Goal: Transaction & Acquisition: Purchase product/service

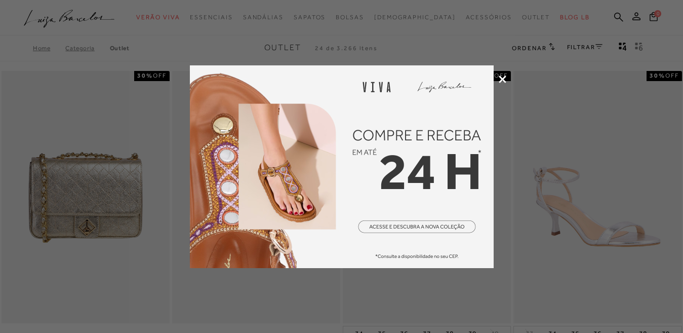
click at [500, 77] on icon at bounding box center [503, 79] width 8 height 8
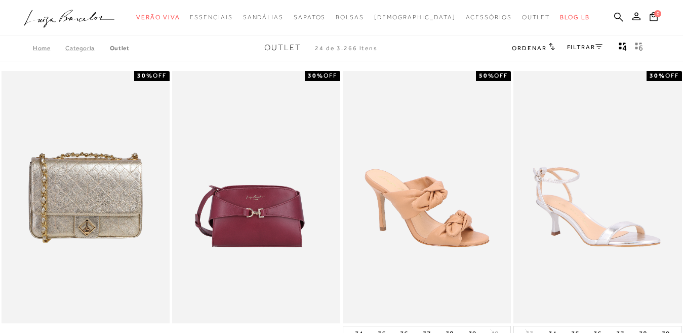
click at [569, 45] on link "FILTRAR" at bounding box center [584, 47] width 35 height 7
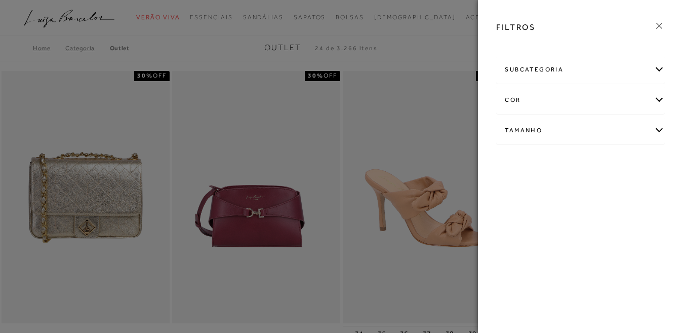
click at [540, 132] on div "Tamanho" at bounding box center [581, 130] width 168 height 27
click at [522, 205] on link "Ver mais..." at bounding box center [523, 207] width 27 height 8
click at [599, 228] on label "36" at bounding box center [610, 217] width 23 height 22
click at [597, 223] on input "36" at bounding box center [602, 218] width 10 height 10
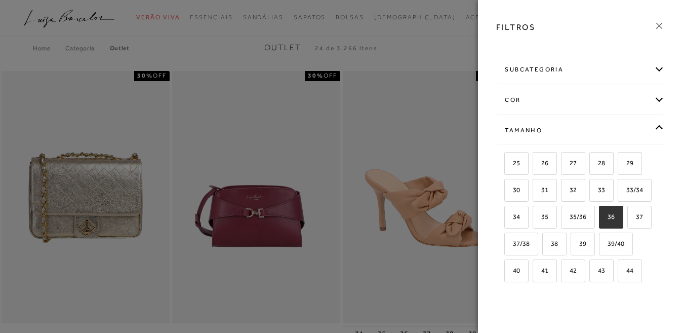
checkbox input "true"
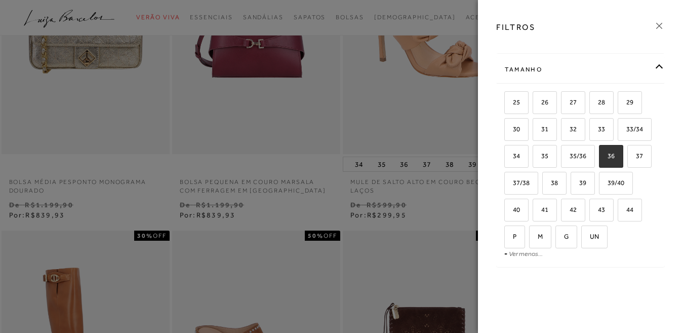
scroll to position [152, 0]
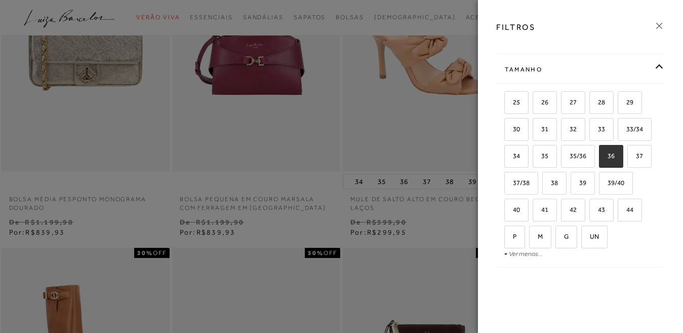
click at [657, 27] on icon at bounding box center [658, 25] width 11 height 11
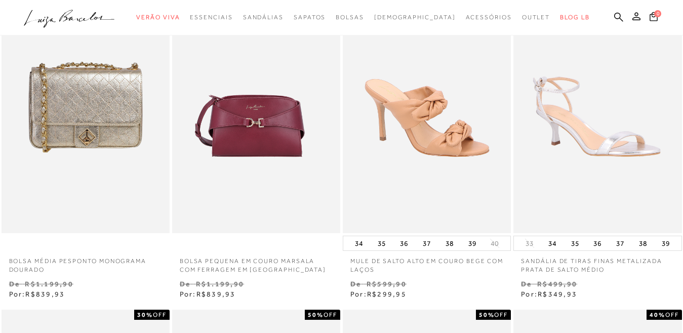
scroll to position [0, 0]
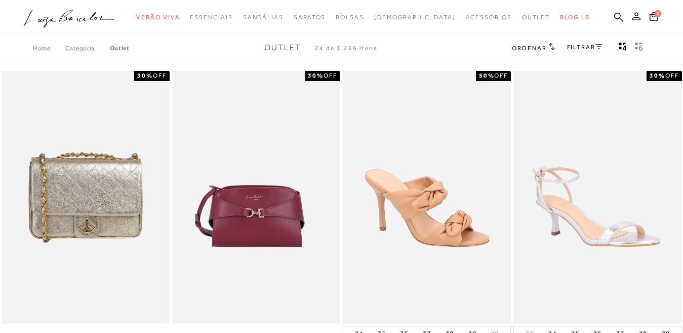
click at [543, 47] on span "Ordenar" at bounding box center [529, 48] width 34 height 7
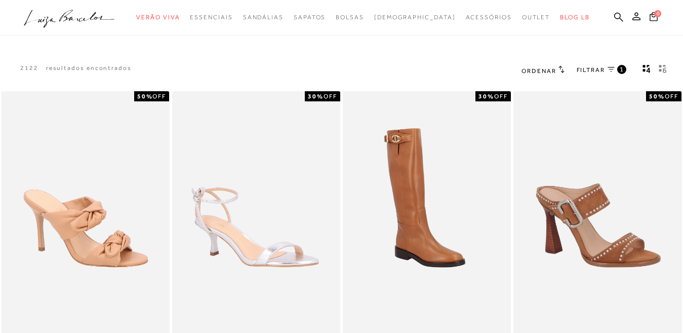
click at [612, 66] on link "FILTRAR 1" at bounding box center [602, 70] width 50 height 11
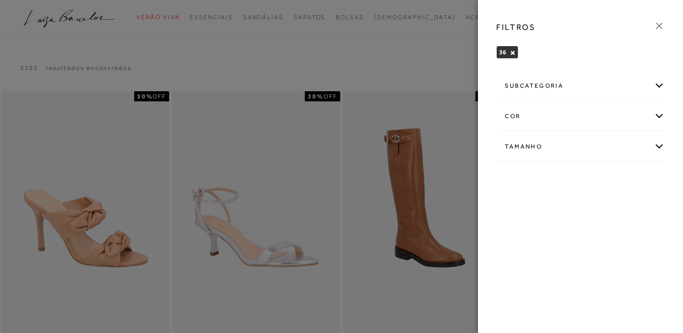
click at [655, 22] on icon at bounding box center [658, 25] width 11 height 11
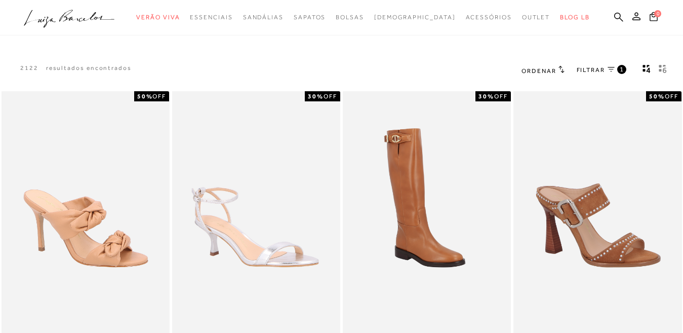
click at [543, 68] on span "Ordenar" at bounding box center [538, 70] width 34 height 7
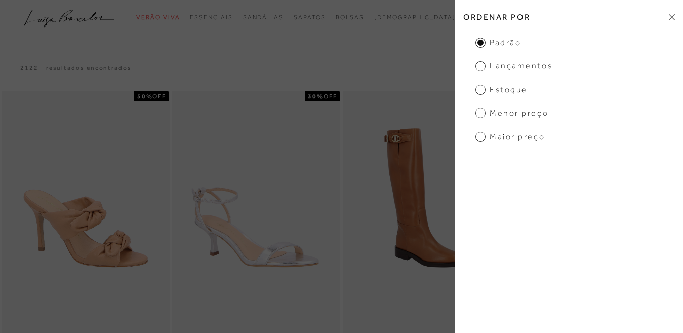
click at [479, 112] on span "Menor Preço" at bounding box center [511, 112] width 73 height 11
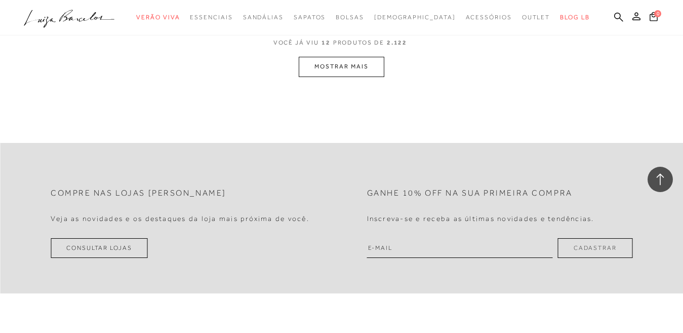
scroll to position [1063, 0]
click at [330, 69] on button "MOSTRAR MAIS" at bounding box center [341, 65] width 85 height 20
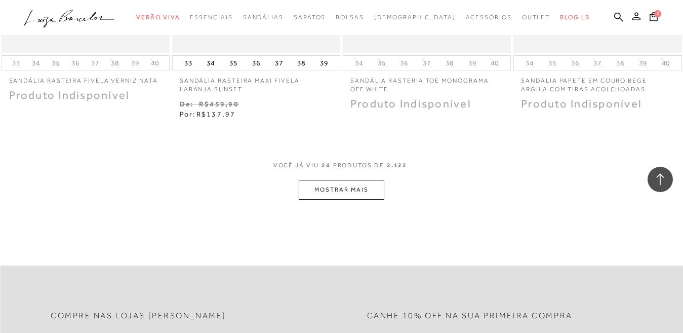
scroll to position [1880, 0]
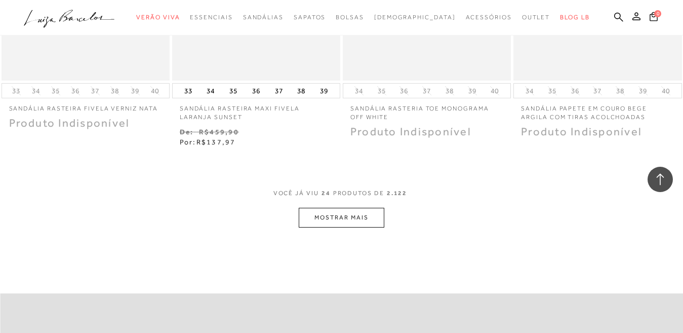
click at [340, 216] on button "MOSTRAR MAIS" at bounding box center [341, 218] width 85 height 20
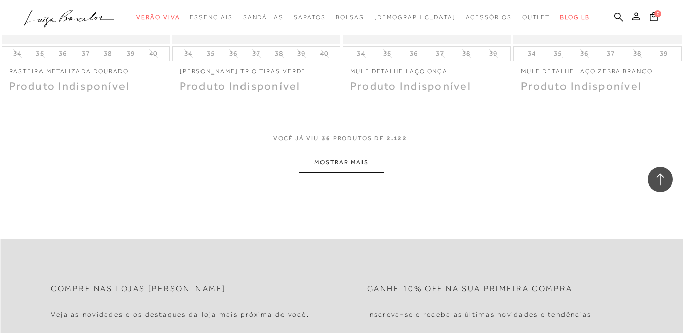
scroll to position [2893, 0]
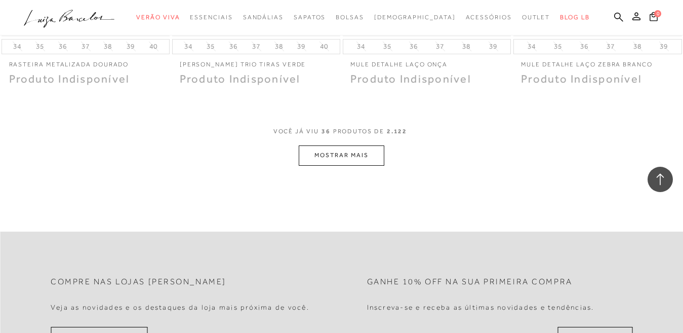
click at [337, 158] on button "MOSTRAR MAIS" at bounding box center [341, 155] width 85 height 20
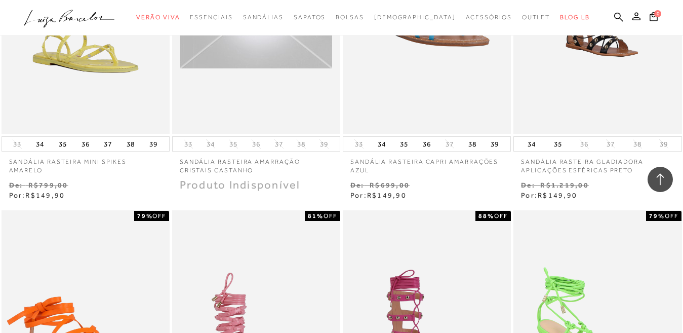
scroll to position [3449, 0]
